Goal: Complete application form

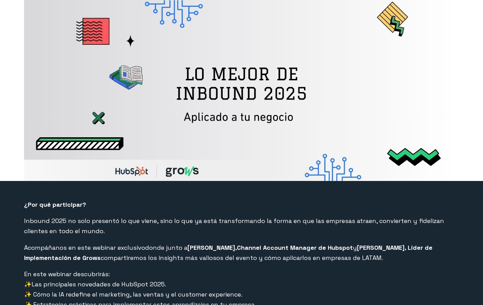
select select "CO"
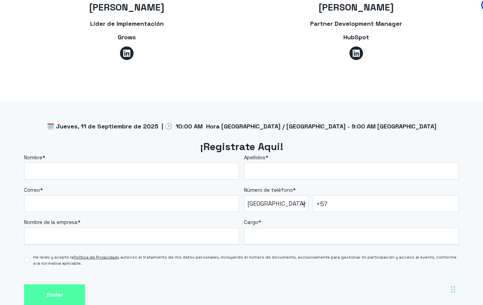
scroll to position [556, 0]
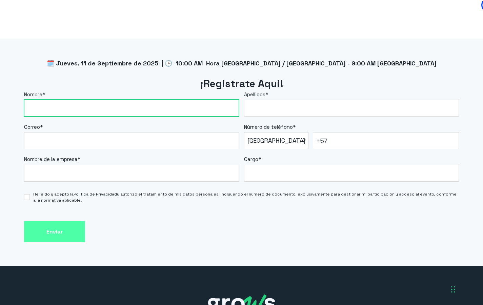
click at [163, 100] on input "Nombre *" at bounding box center [131, 108] width 215 height 17
type input "[PERSON_NAME]"
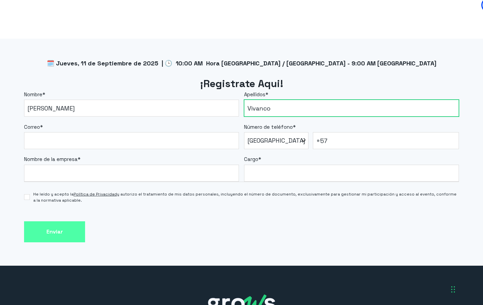
type input "Vivanco"
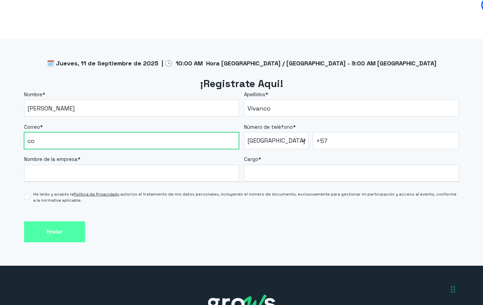
type input "c"
type input "[PERSON_NAME][EMAIL_ADDRESS][PERSON_NAME][DOMAIN_NAME]"
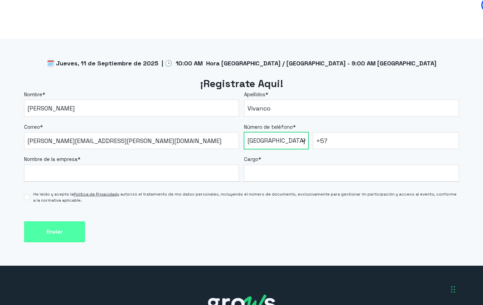
click at [293, 133] on select "* [GEOGRAPHIC_DATA] (‫[GEOGRAPHIC_DATA]‬‎) [GEOGRAPHIC_DATA] ([GEOGRAPHIC_DATA]…" at bounding box center [276, 140] width 64 height 17
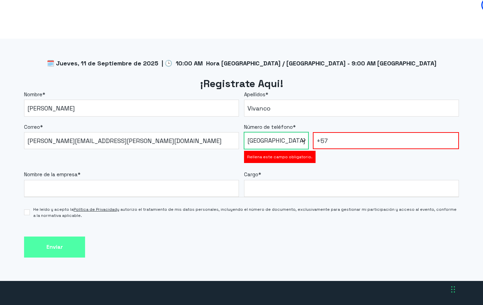
select select "PE"
click at [244, 132] on select "* [GEOGRAPHIC_DATA] (‫[GEOGRAPHIC_DATA]‬‎) [GEOGRAPHIC_DATA] ([GEOGRAPHIC_DATA]…" at bounding box center [276, 140] width 64 height 17
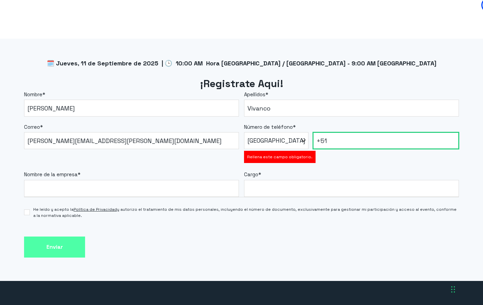
click at [352, 132] on input "+51" at bounding box center [386, 140] width 146 height 17
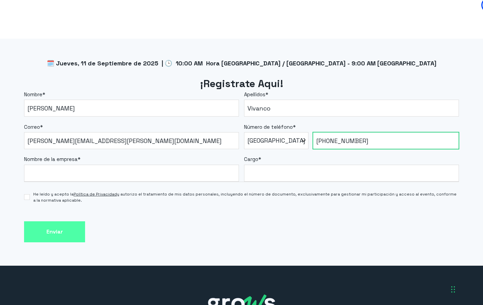
type input "[PHONE_NUMBER]"
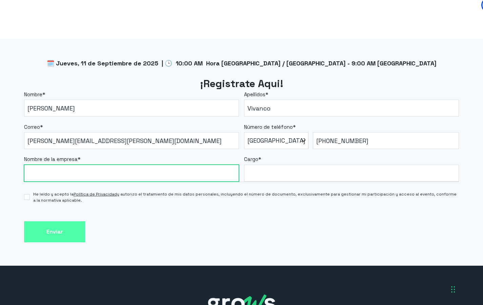
click at [200, 165] on input "Nombre de la empresa *" at bounding box center [131, 173] width 215 height 17
type input "Holos"
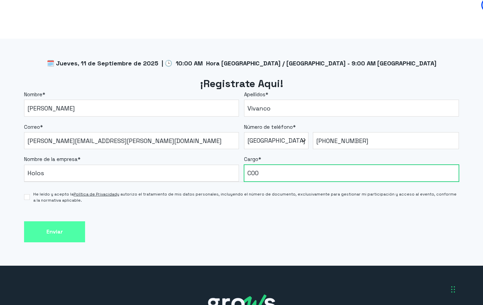
type input "COO"
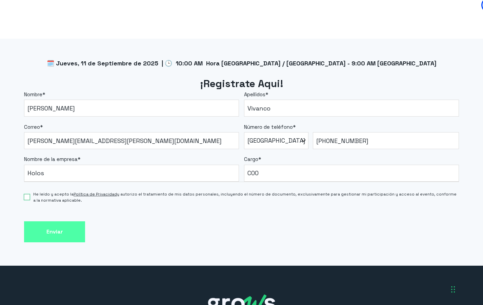
click at [27, 194] on input "He leído y acepto la Política de Privacidad y autorizo el tratamiento de mis da…" at bounding box center [27, 197] width 6 height 6
checkbox input "true"
click at [54, 227] on input "Enviar" at bounding box center [54, 231] width 61 height 21
